Goal: Task Accomplishment & Management: Manage account settings

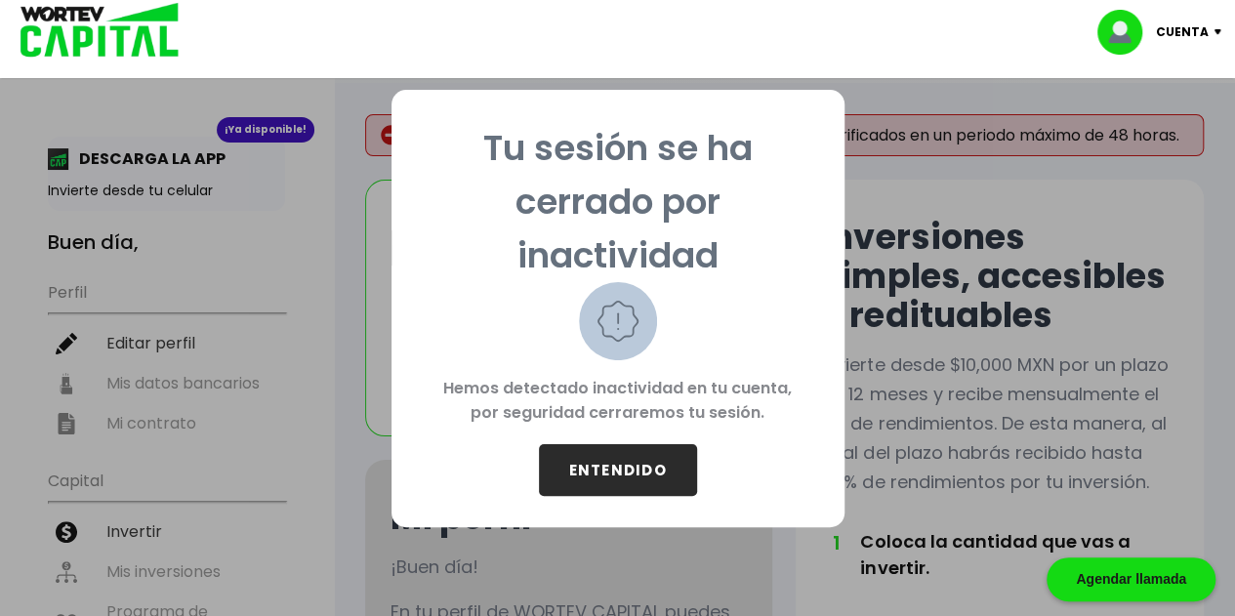
click at [613, 470] on button "ENTENDIDO" at bounding box center [618, 470] width 158 height 52
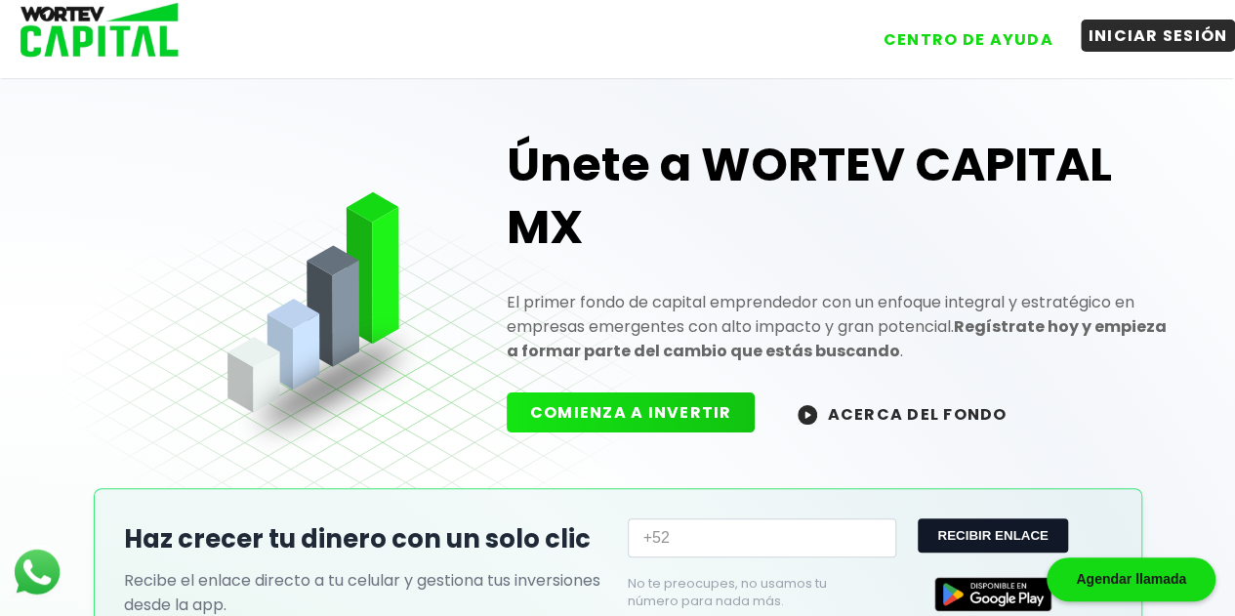
click at [1166, 39] on button "INICIAR SESIÓN" at bounding box center [1158, 36] width 155 height 32
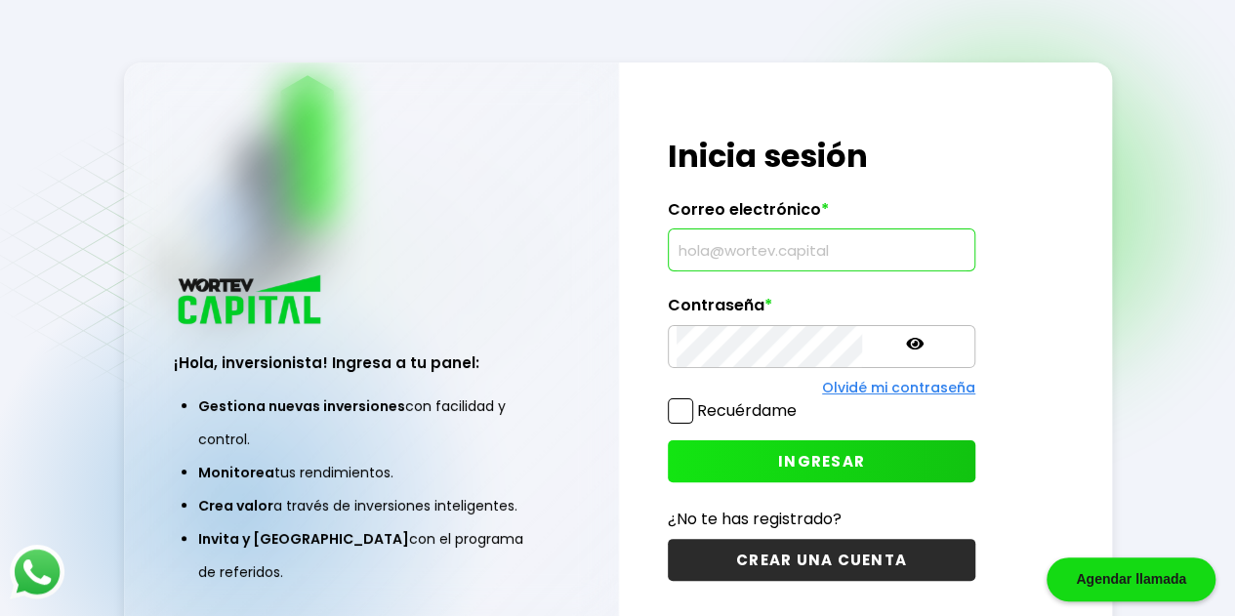
click at [805, 242] on input "text" at bounding box center [822, 249] width 290 height 41
click at [792, 243] on input "text" at bounding box center [822, 249] width 290 height 41
type input "[EMAIL_ADDRESS][DOMAIN_NAME]"
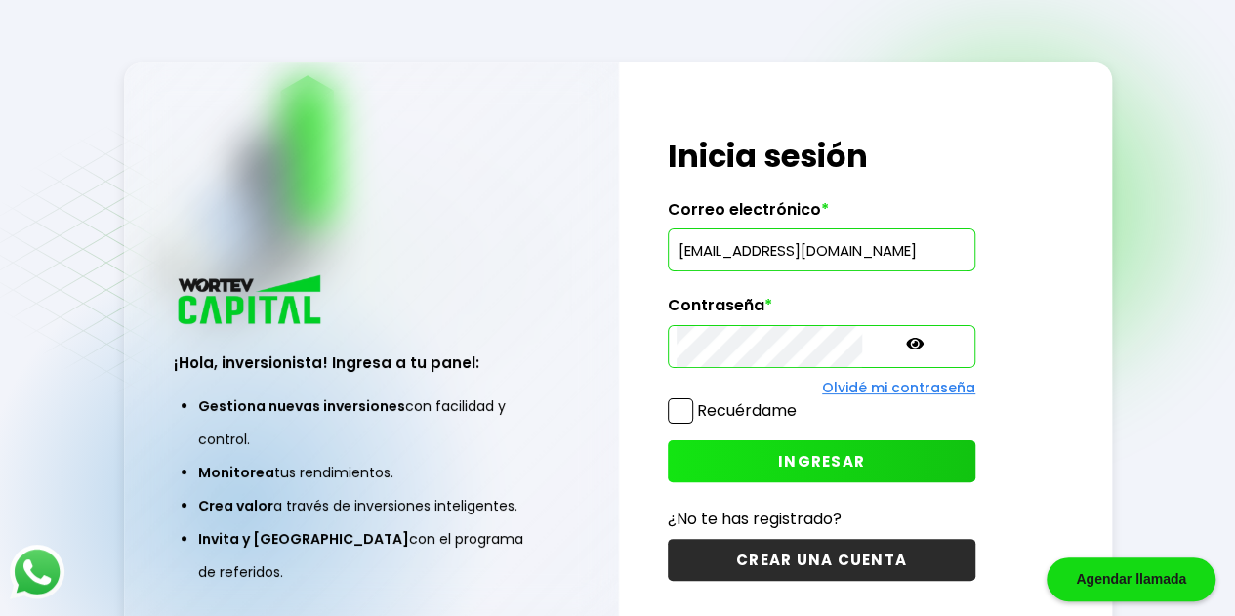
click at [765, 446] on button "INGRESAR" at bounding box center [822, 461] width 308 height 42
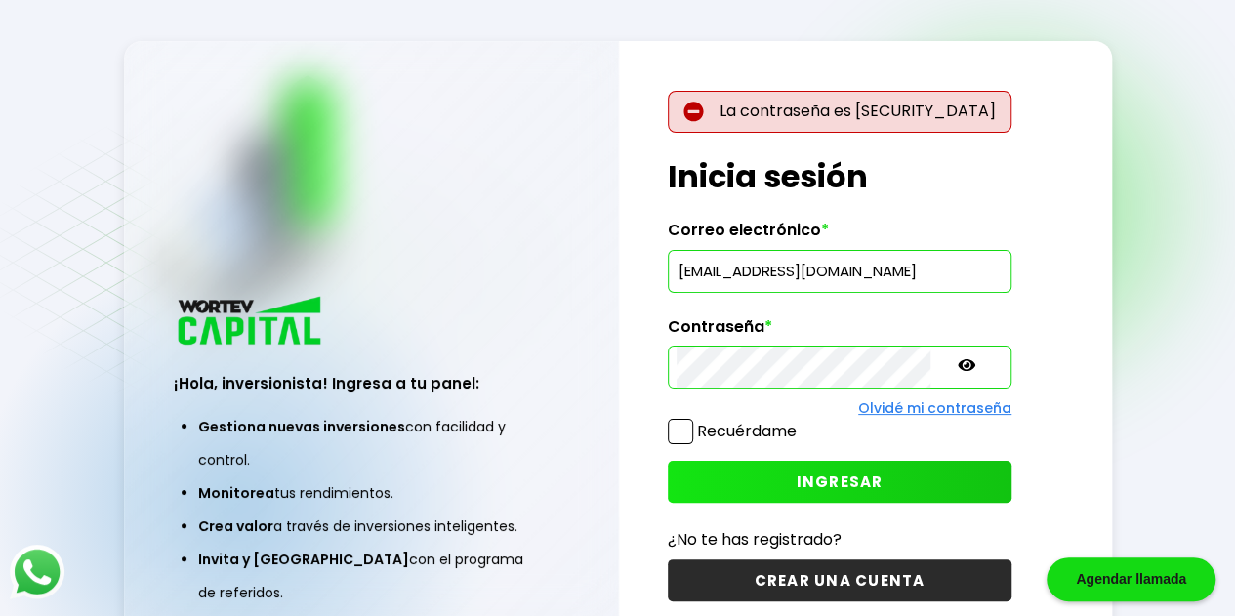
click at [958, 360] on icon at bounding box center [967, 365] width 18 height 12
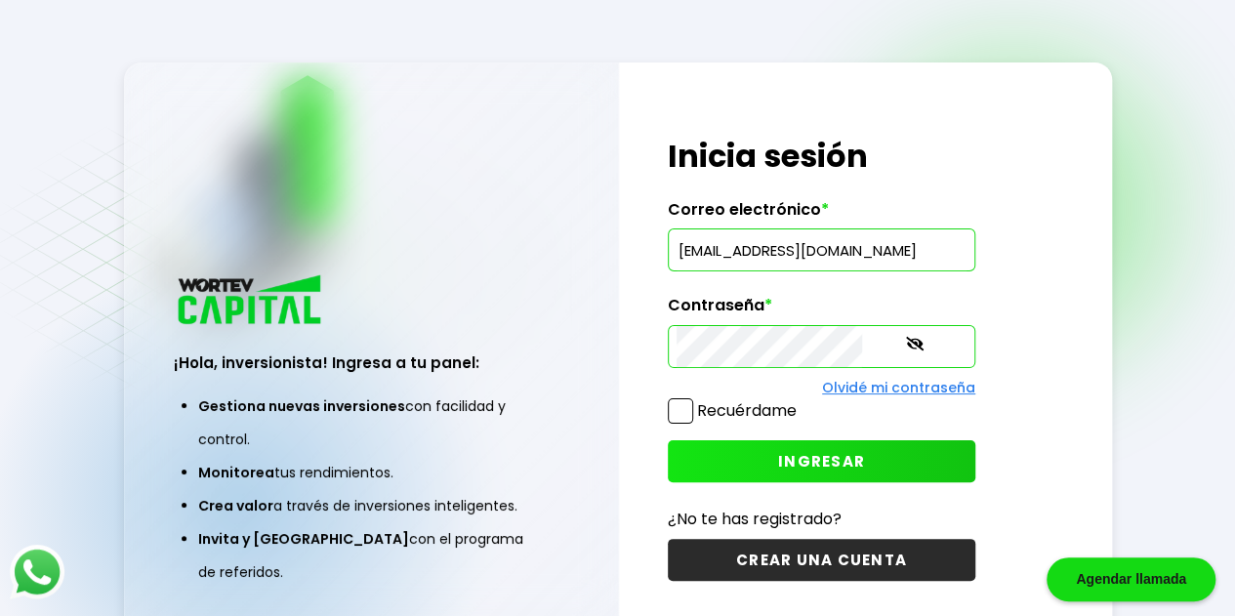
click at [675, 412] on span at bounding box center [680, 410] width 25 height 25
click at [801, 401] on input "Recuérdame" at bounding box center [801, 401] width 0 height 0
click at [778, 461] on span "INGRESAR" at bounding box center [821, 461] width 87 height 21
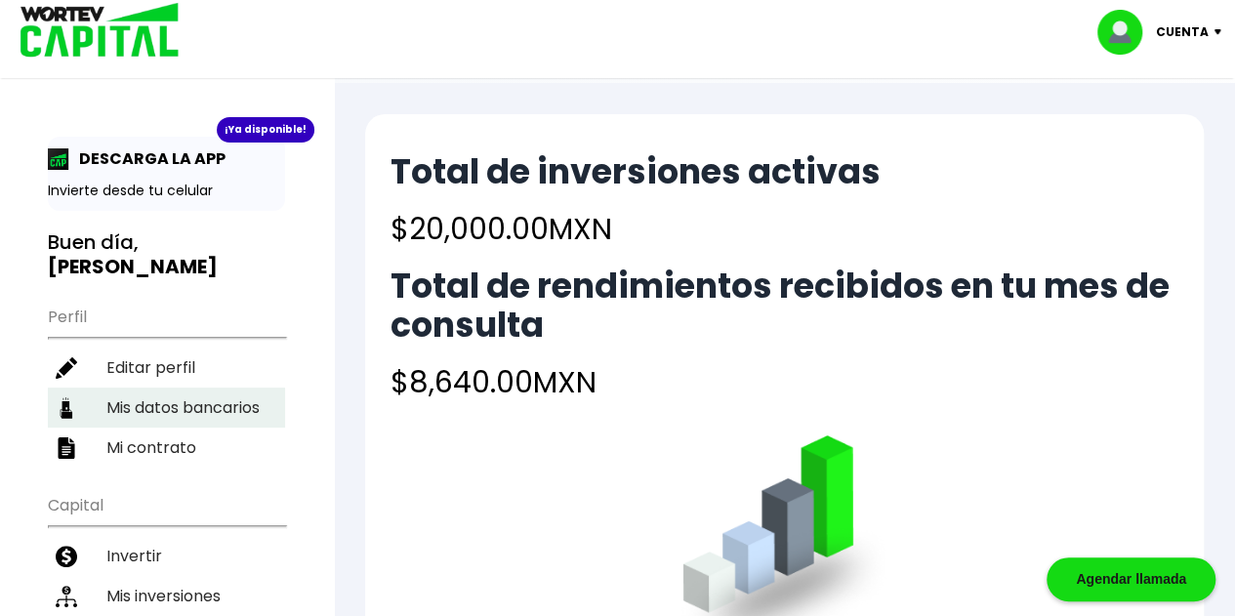
click at [174, 410] on li "Mis datos bancarios" at bounding box center [166, 408] width 237 height 40
select select "BBVA Bancomer"
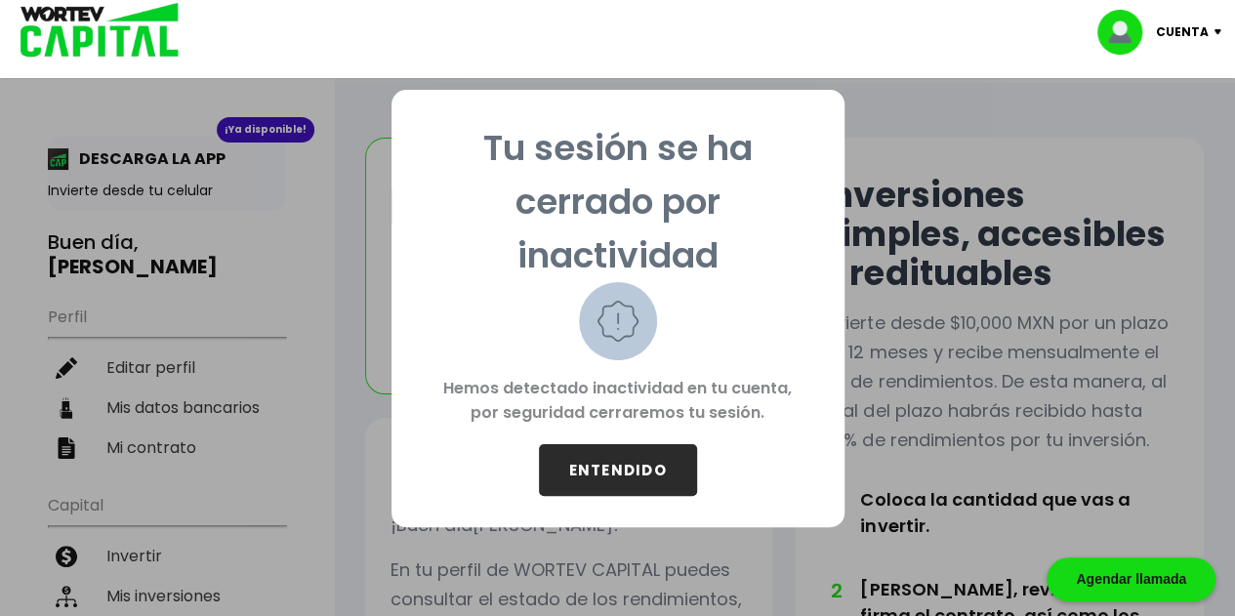
click at [635, 468] on button "ENTENDIDO" at bounding box center [618, 470] width 158 height 52
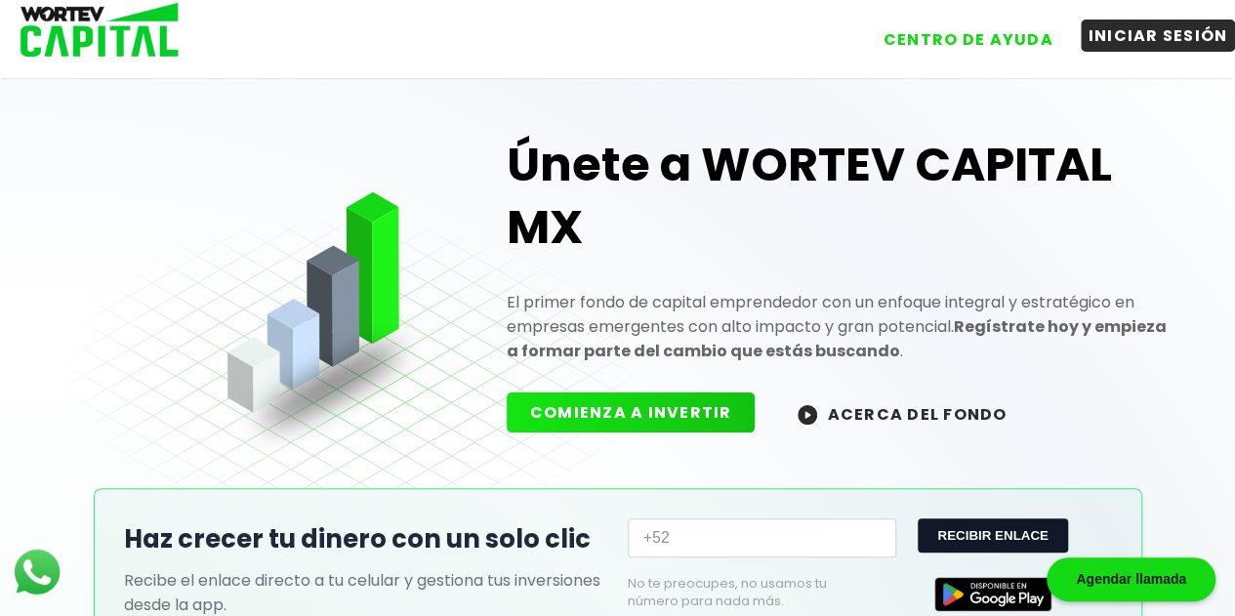
click at [1120, 42] on button "INICIAR SESIÓN" at bounding box center [1158, 36] width 155 height 32
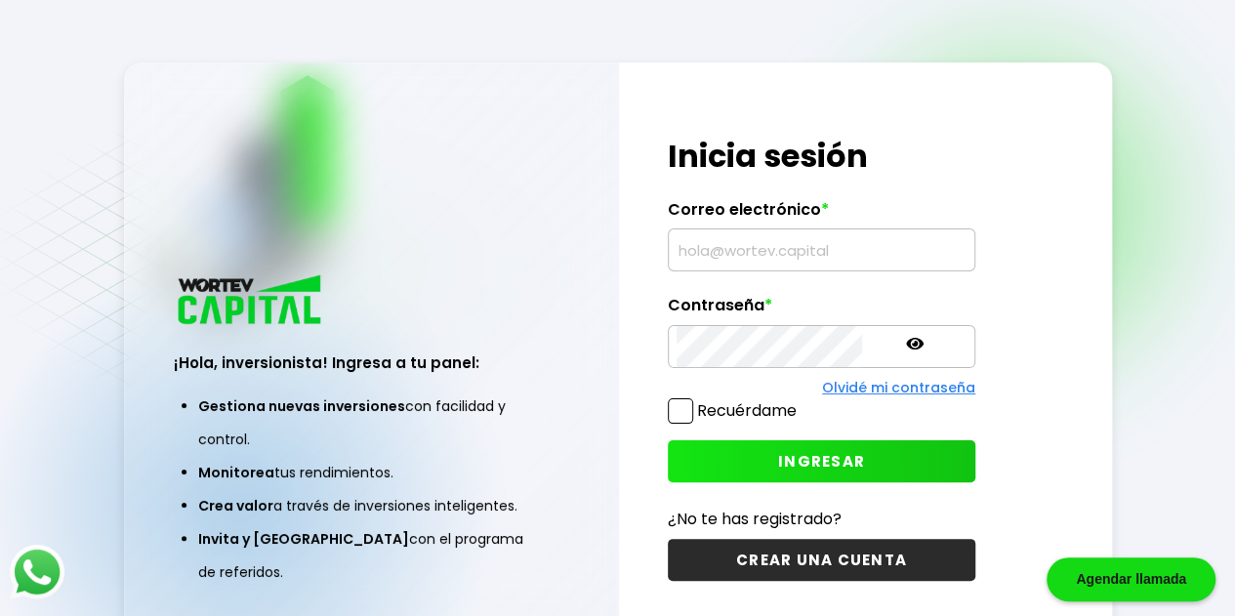
click at [834, 250] on input "text" at bounding box center [822, 249] width 290 height 41
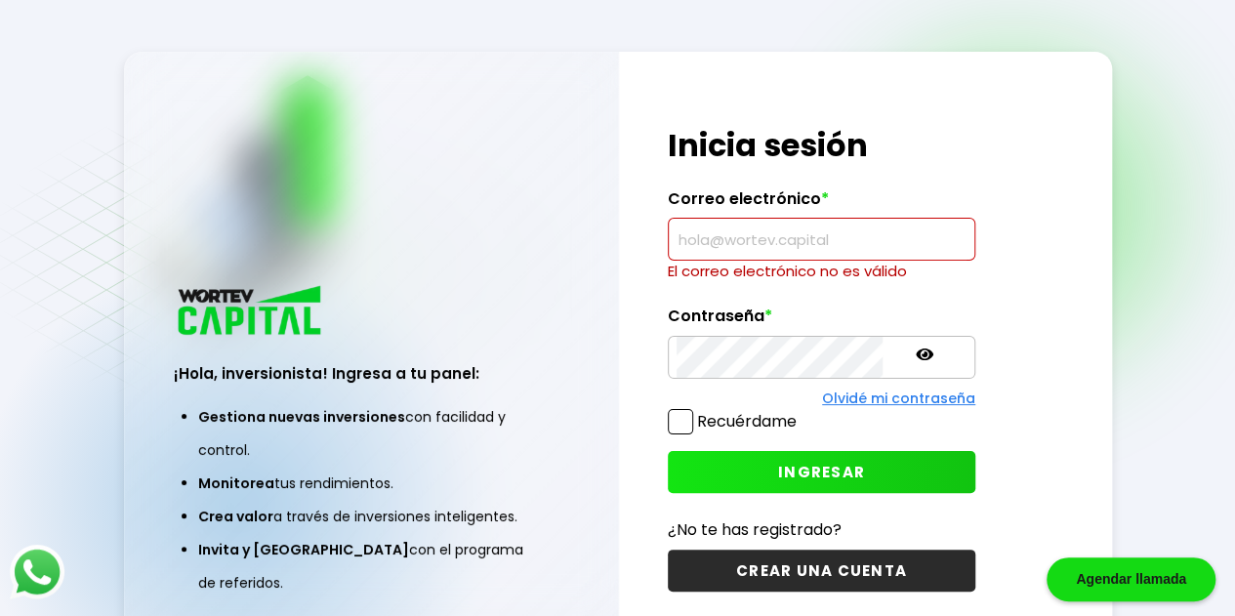
type input "[EMAIL_ADDRESS][DOMAIN_NAME]"
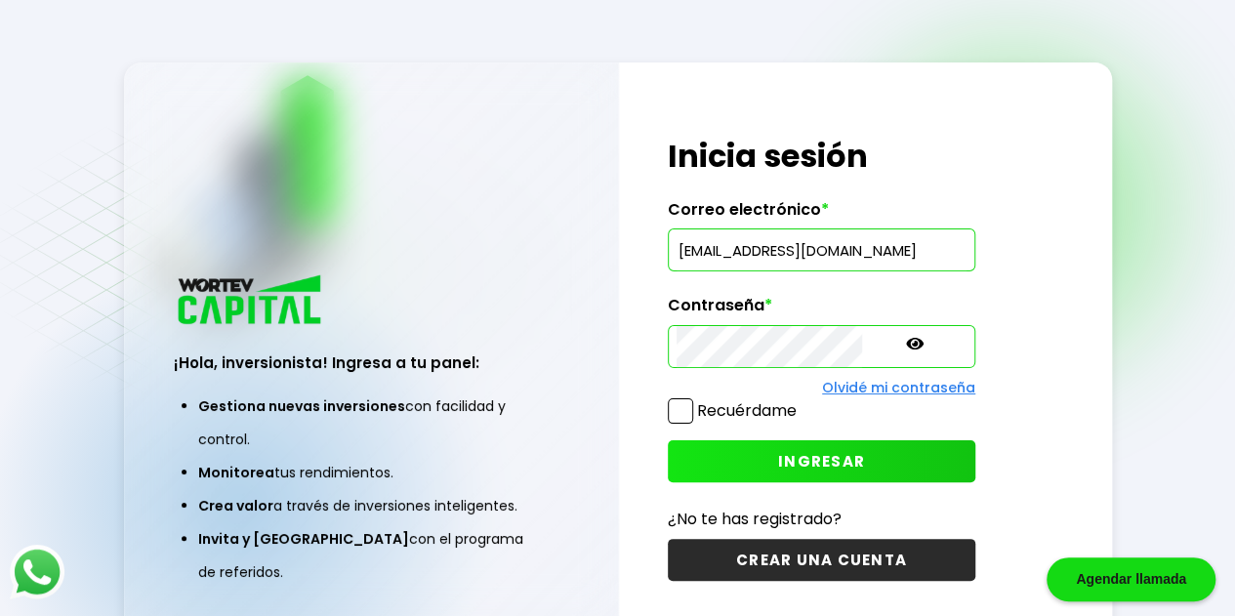
click at [778, 460] on span "INGRESAR" at bounding box center [821, 461] width 87 height 21
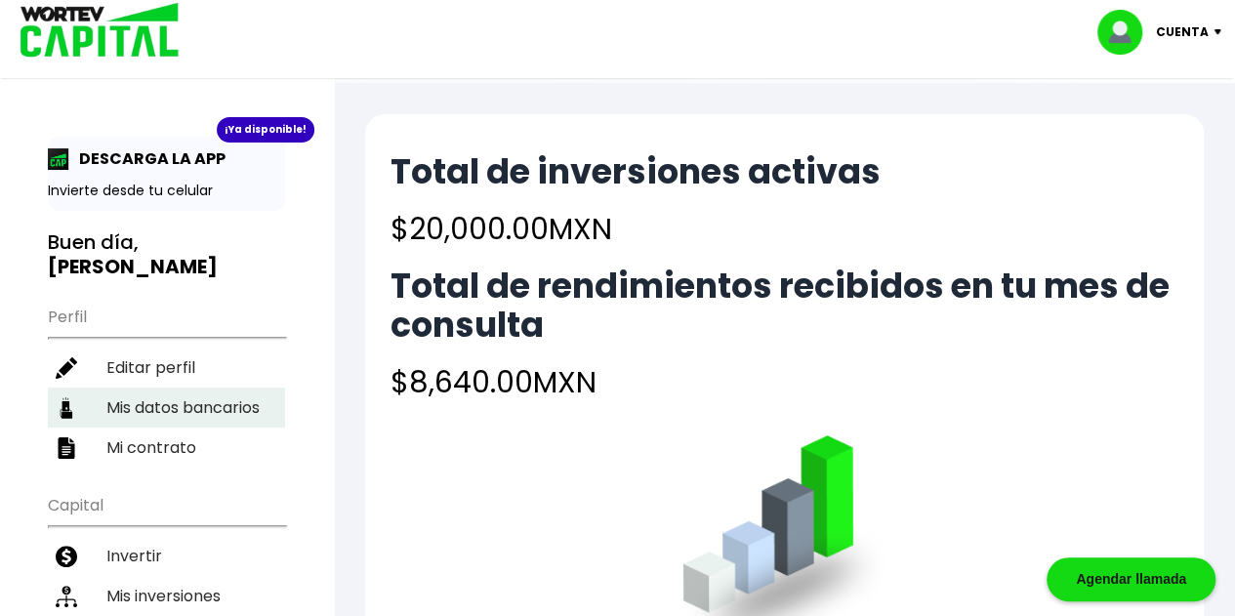
drag, startPoint x: 201, startPoint y: 400, endPoint x: 215, endPoint y: 406, distance: 14.9
click at [202, 401] on li "Mis datos bancarios" at bounding box center [166, 408] width 237 height 40
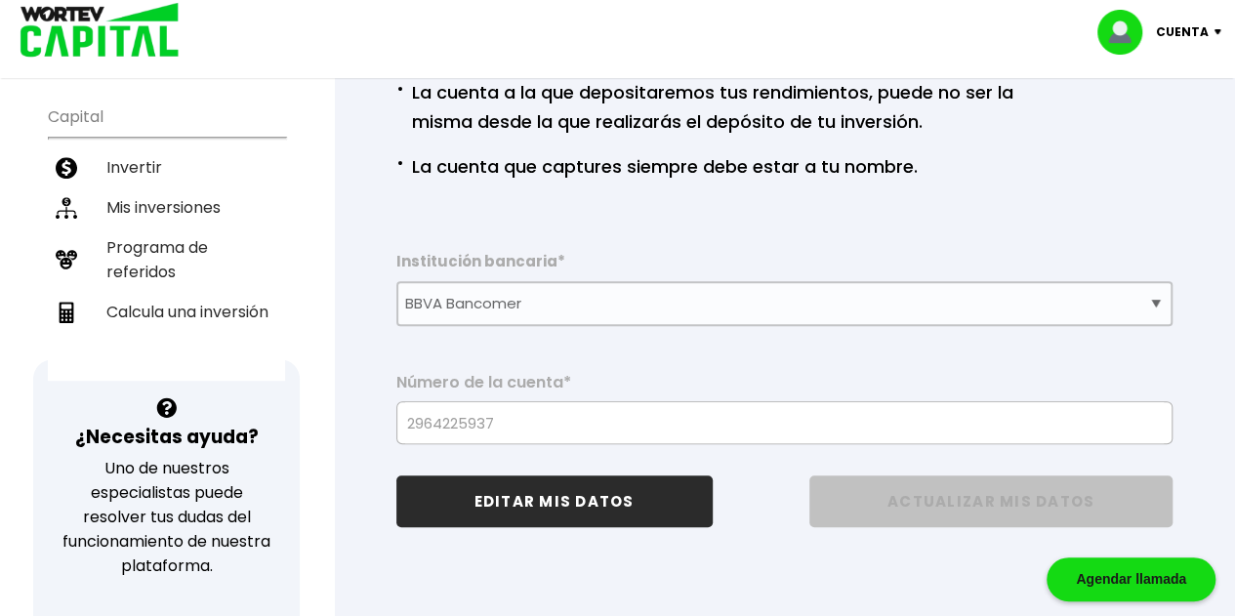
scroll to position [418, 0]
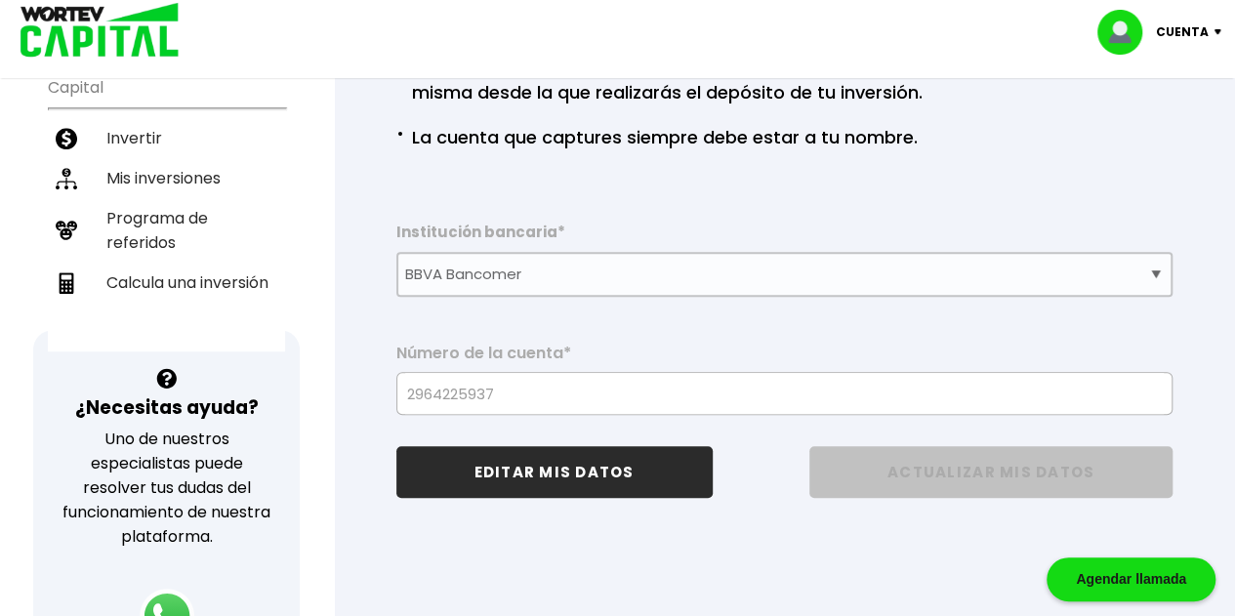
click at [583, 462] on button "EDITAR MIS DATOS" at bounding box center [554, 472] width 316 height 52
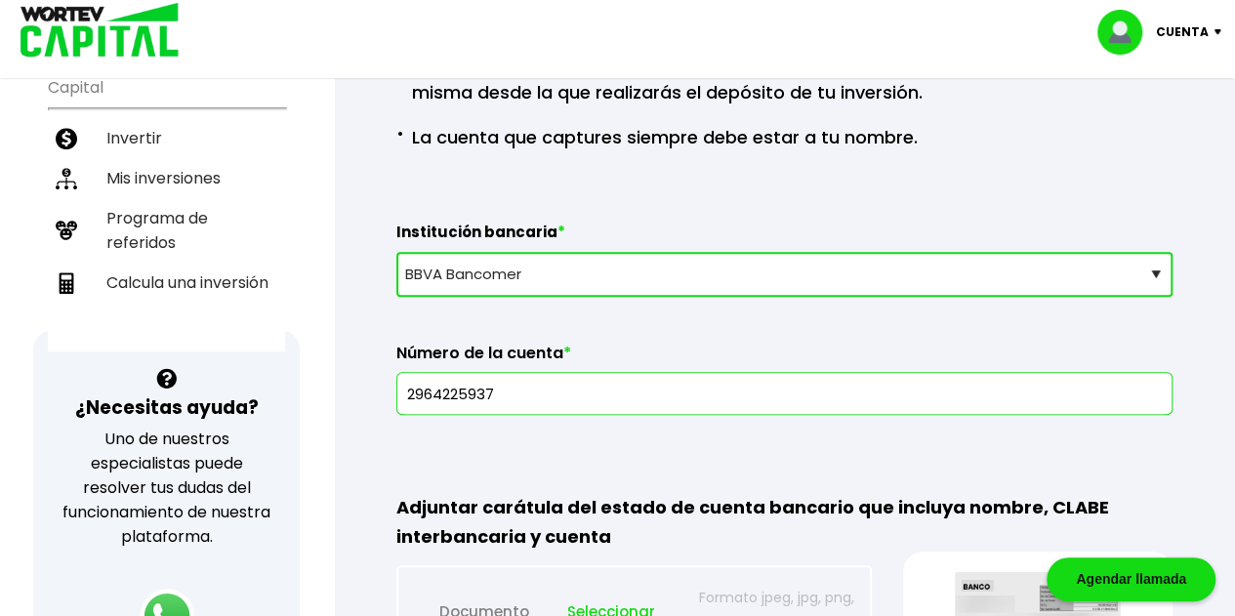
click at [1165, 271] on select "Selecciona tu banco ABC Capital Actinver Afirme Albo ASP Banamex Banbajio Banco…" at bounding box center [784, 274] width 776 height 45
select select "HSBC"
click at [396, 252] on select "Selecciona tu banco ABC Capital Actinver Afirme Albo ASP Banamex Banbajio Banco…" at bounding box center [784, 274] width 776 height 45
click at [1075, 181] on div "· Si necesitas cambiar la cuenta, [PERSON_NAME] hacerlo mínimo díez [PERSON_NAM…" at bounding box center [745, 21] width 699 height 342
click at [602, 394] on input "012535029642259371" at bounding box center [784, 393] width 759 height 41
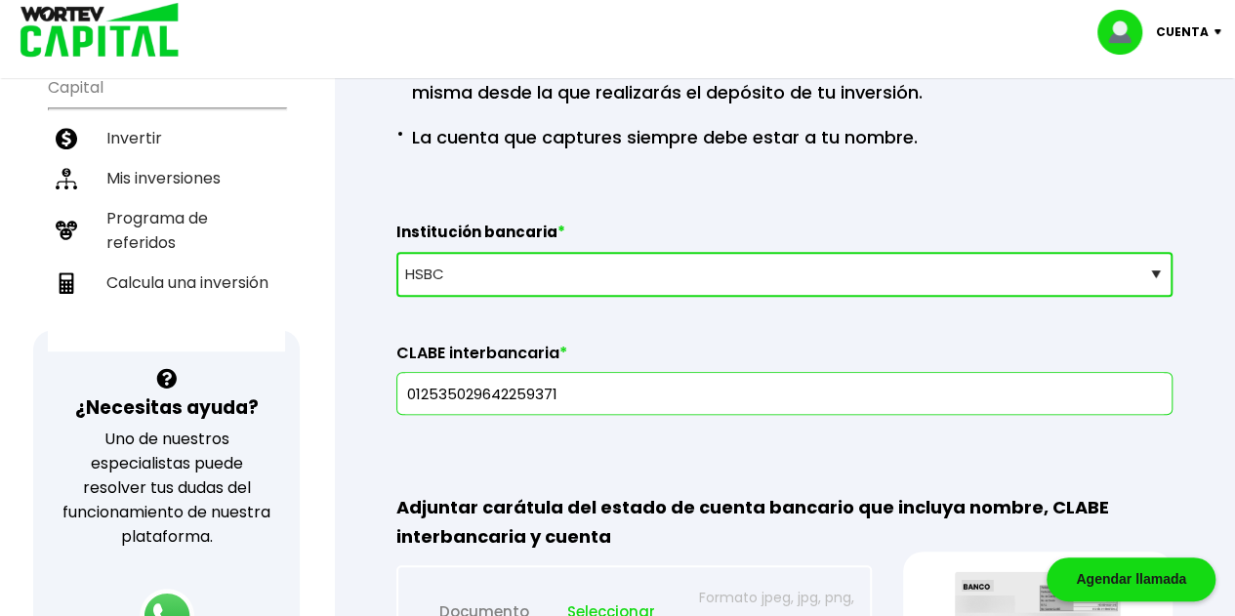
click at [627, 429] on div "Datos bancarios · Si necesitas cambiar la cuenta, [PERSON_NAME] hacerlo mínimo …" at bounding box center [784, 293] width 839 height 1059
click at [840, 456] on div "Adjuntar carátula del estado de cuenta bancario que incluya nombre, [PERSON_NAM…" at bounding box center [784, 569] width 776 height 246
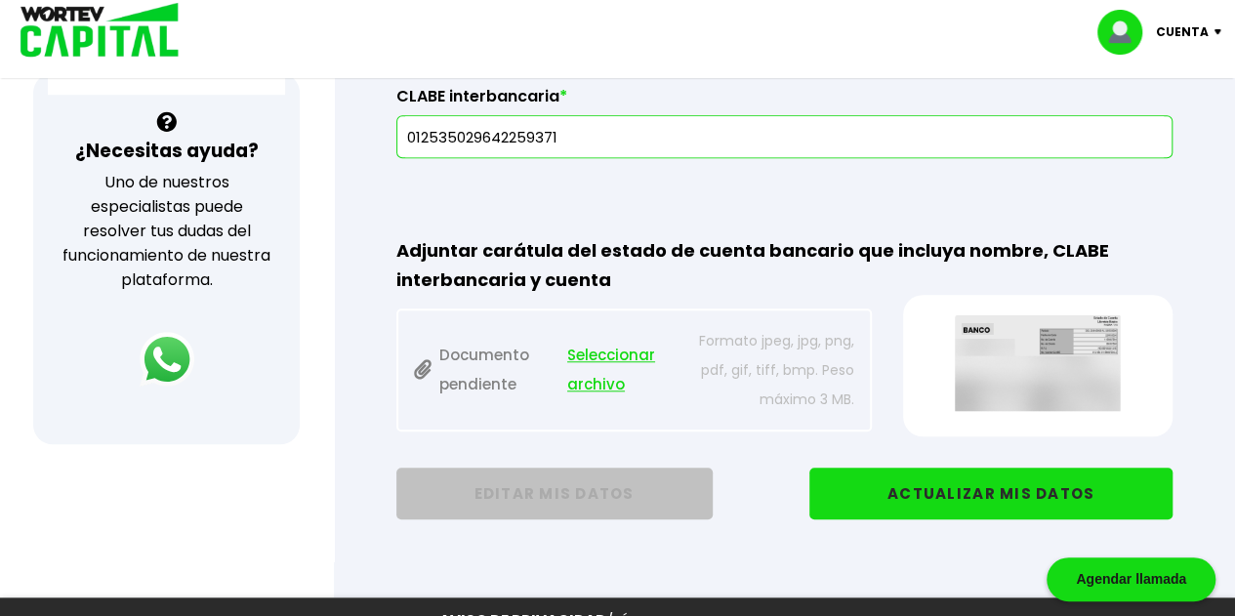
scroll to position [678, 0]
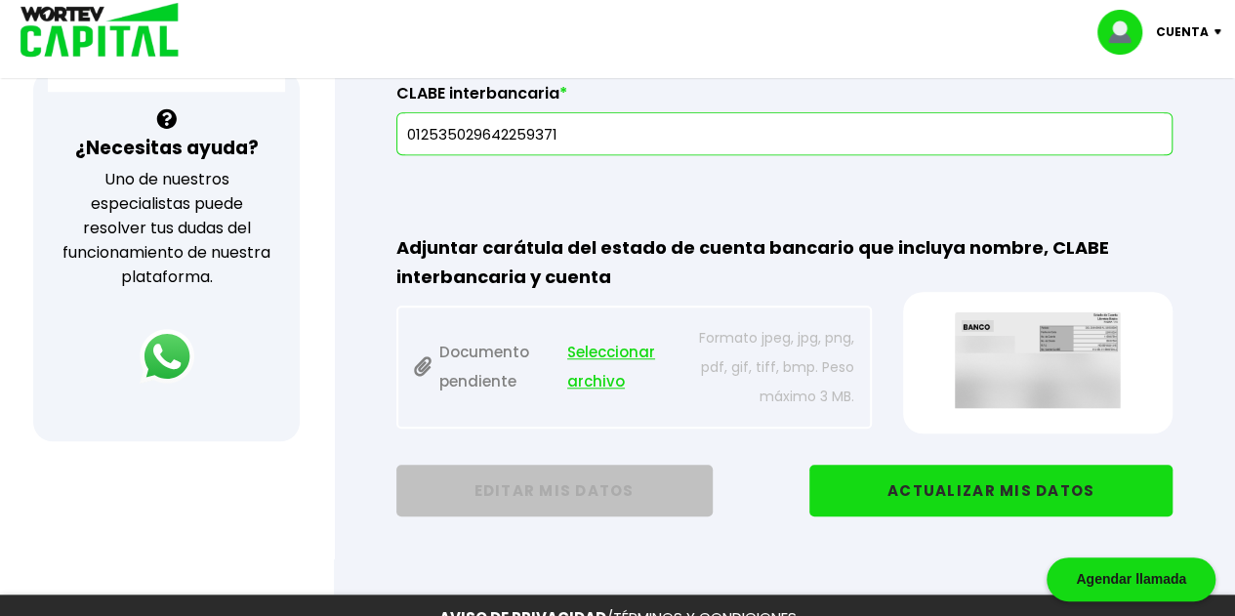
click at [1072, 341] on img at bounding box center [1038, 359] width 229 height 97
click at [603, 351] on span "Seleccionar archivo" at bounding box center [619, 367] width 105 height 59
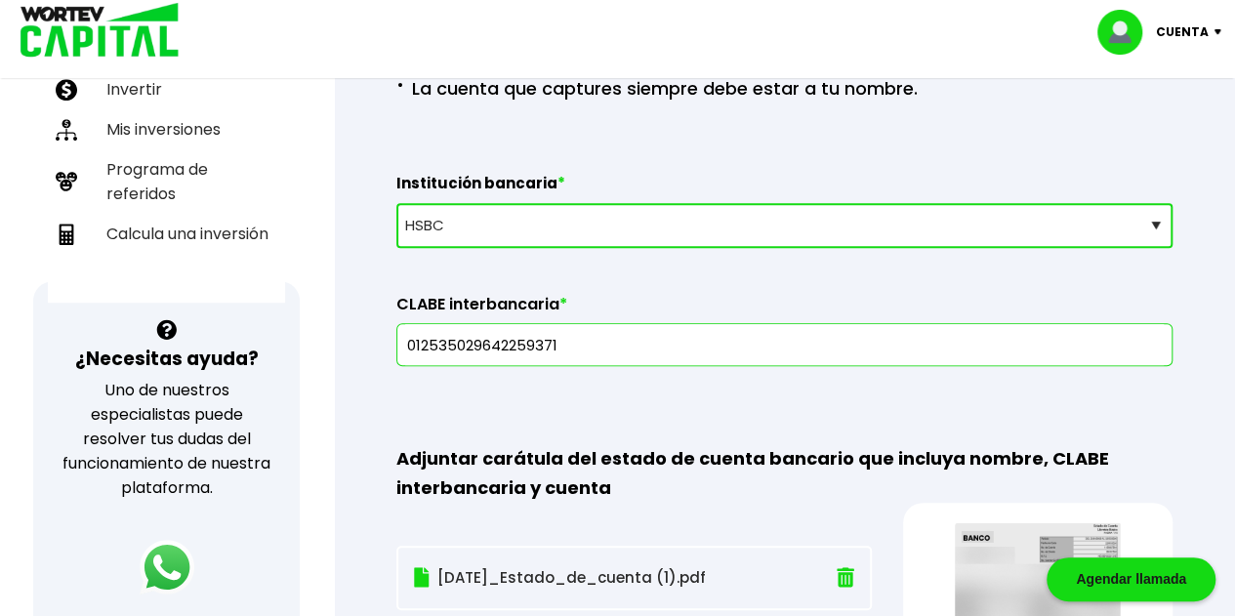
scroll to position [463, 0]
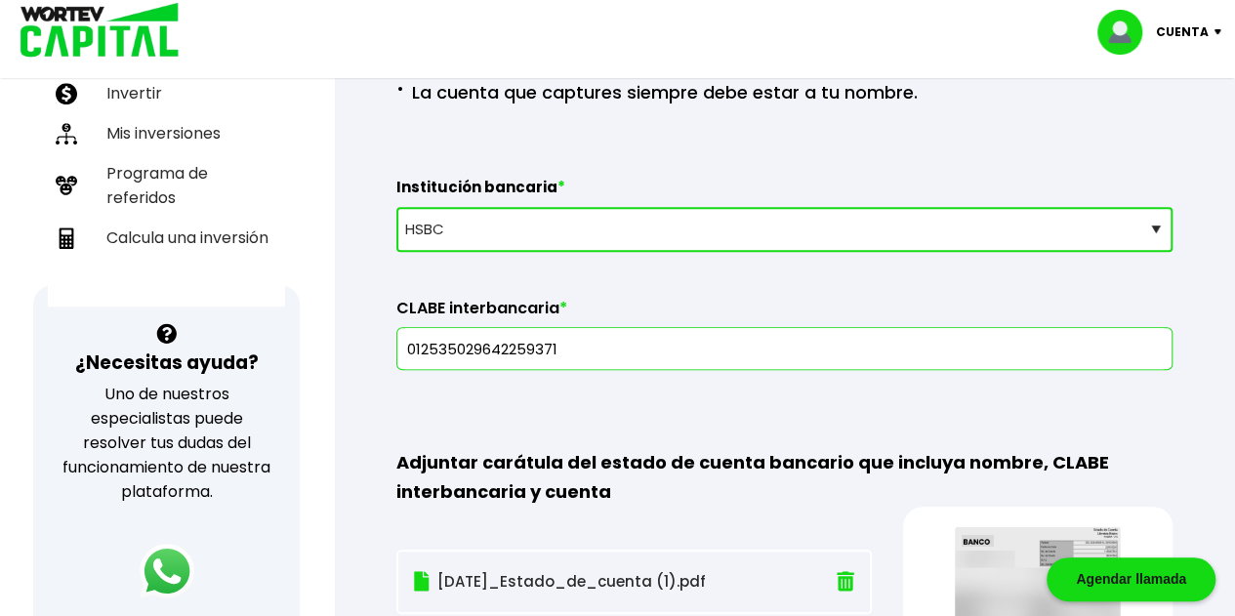
click at [1078, 148] on div "Datos bancarios · Si necesitas cambiar la cuenta, [PERSON_NAME] hacerlo mínimo …" at bounding box center [784, 248] width 839 height 1059
click at [812, 335] on input "012535029642259371" at bounding box center [784, 348] width 759 height 41
drag, startPoint x: 725, startPoint y: 406, endPoint x: 717, endPoint y: 399, distance: 10.4
click at [724, 406] on div "Adjuntar carátula del estado de cuenta bancario que incluya nombre, [PERSON_NAM…" at bounding box center [784, 524] width 776 height 246
click at [582, 350] on input "012535029642259371" at bounding box center [784, 348] width 759 height 41
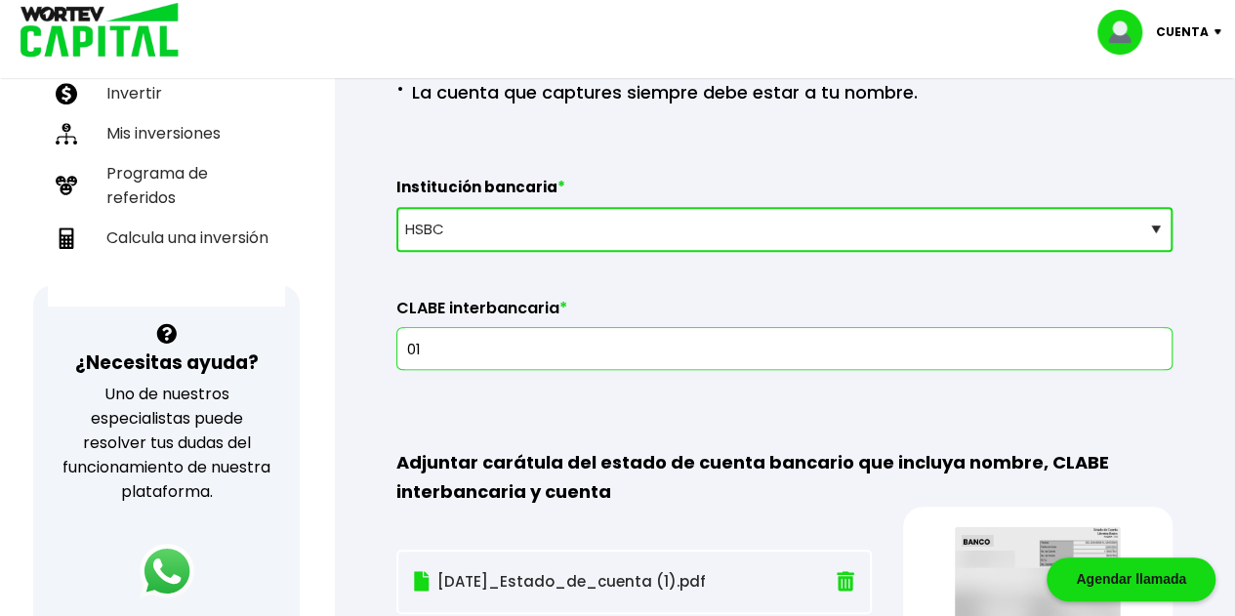
type input "0"
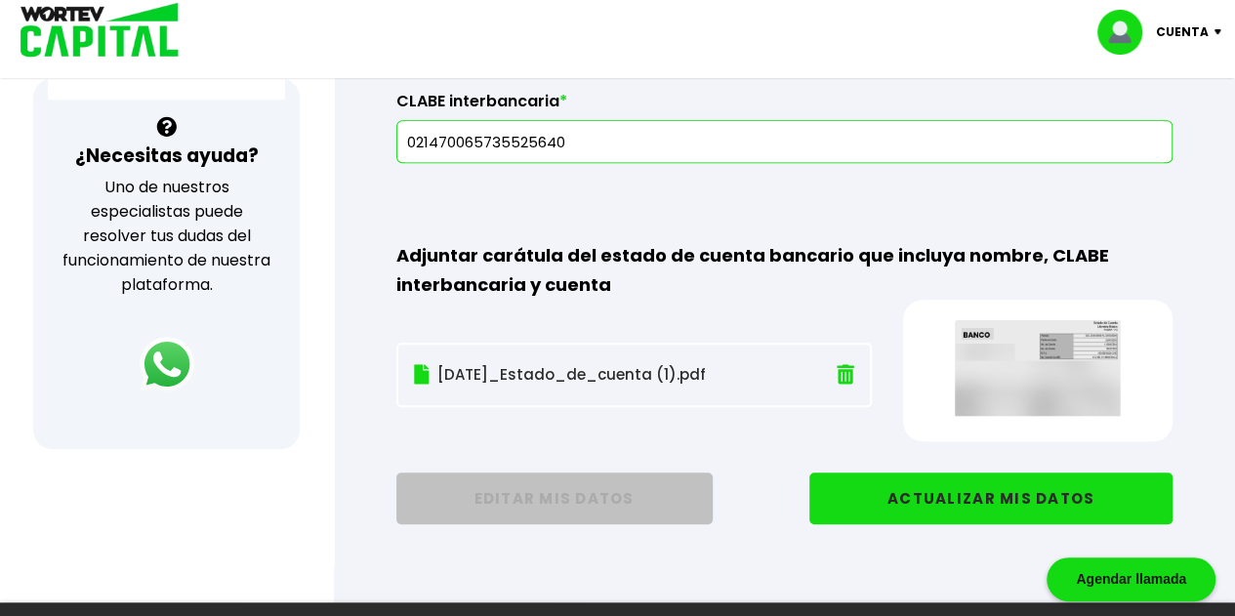
scroll to position [678, 0]
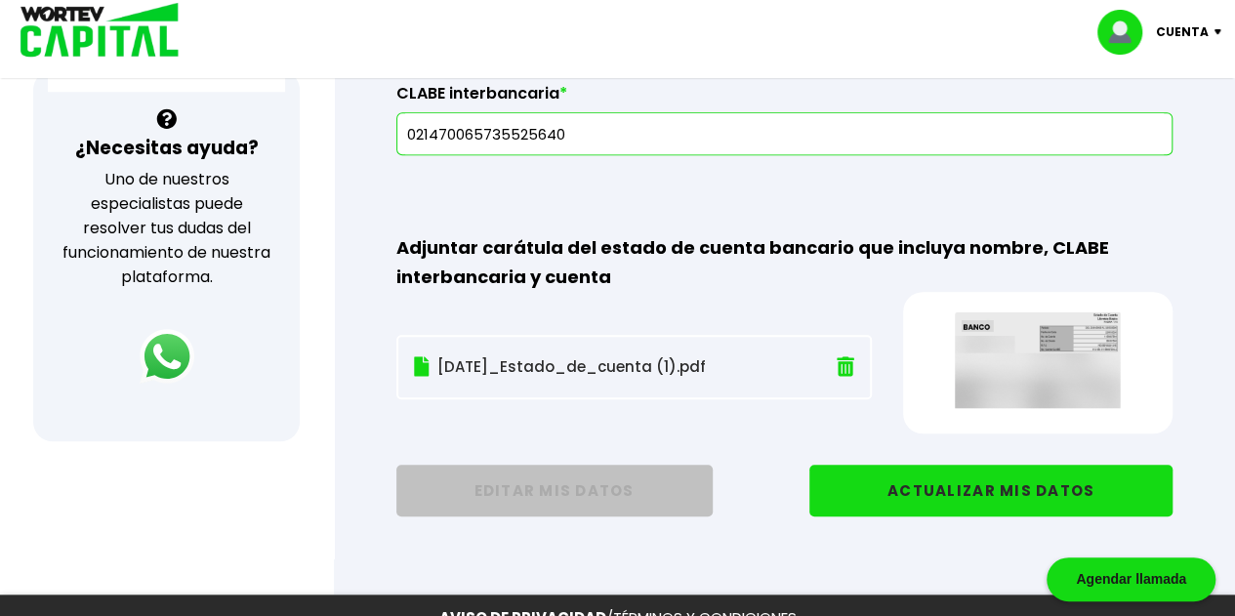
type input "021470065735525640"
click at [1039, 481] on button "ACTUALIZAR MIS DATOS" at bounding box center [991, 491] width 363 height 52
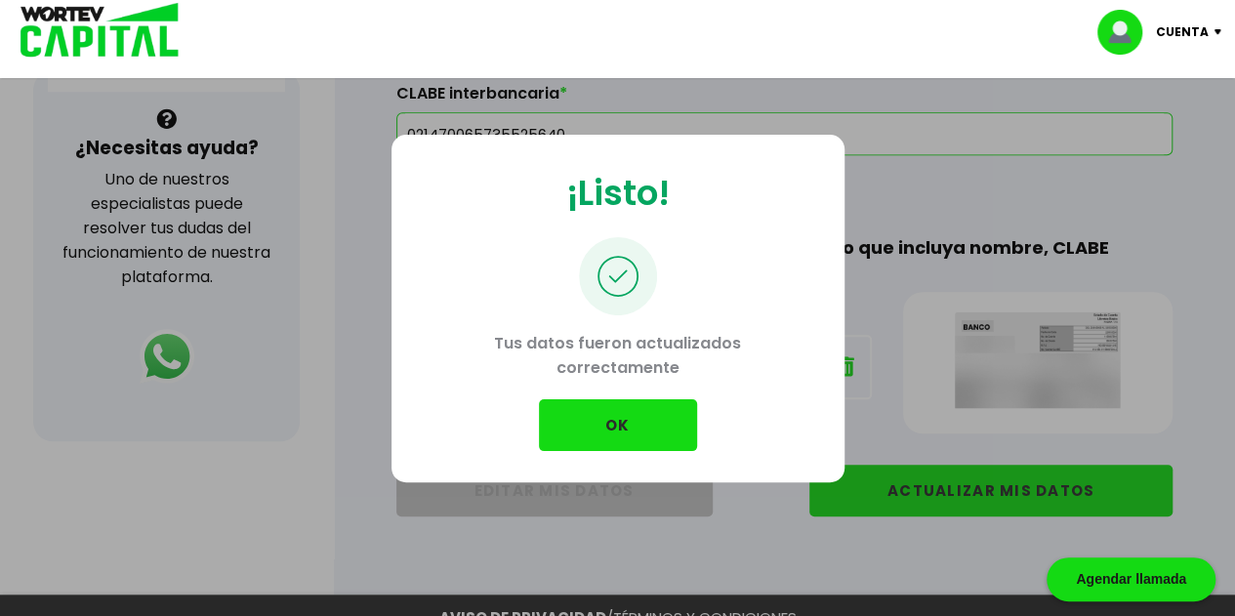
click at [605, 415] on button "OK" at bounding box center [618, 425] width 158 height 52
